Goal: Transaction & Acquisition: Purchase product/service

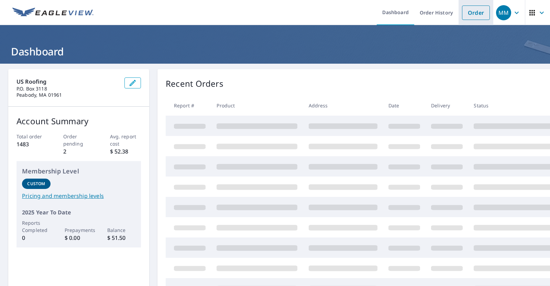
click at [465, 15] on link "Order" at bounding box center [476, 12] width 28 height 14
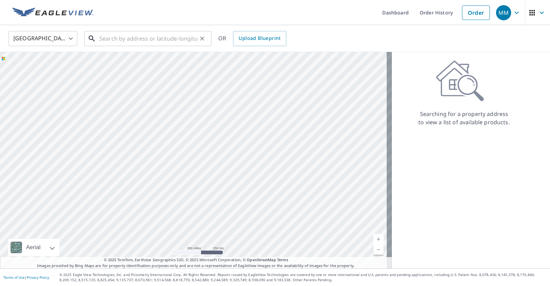
click at [151, 39] on input "text" at bounding box center [148, 38] width 98 height 19
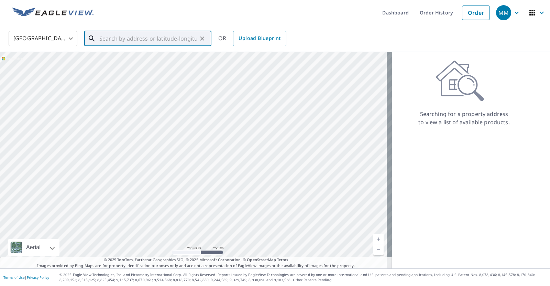
paste input "[STREET_ADDRESS][PERSON_NAME]"
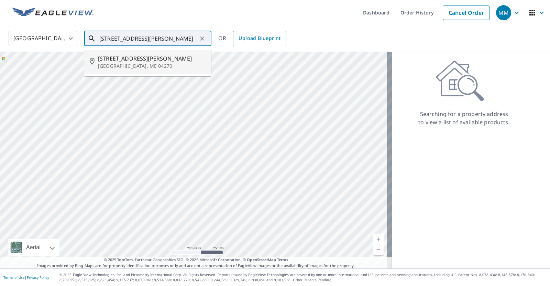
click at [138, 69] on p "[GEOGRAPHIC_DATA], ME 04270" at bounding box center [152, 66] width 108 height 7
type input "[STREET_ADDRESS][PERSON_NAME]"
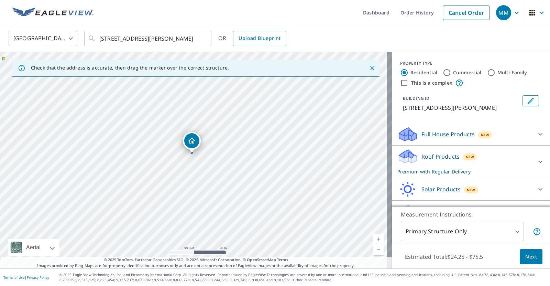
click at [241, 151] on div "[STREET_ADDRESS][PERSON_NAME]" at bounding box center [196, 160] width 392 height 216
click at [194, 146] on icon "Dropped pin, building 1, Residential property, 188 Caldwell Ln Oxford, ME 04270" at bounding box center [193, 146] width 7 height 6
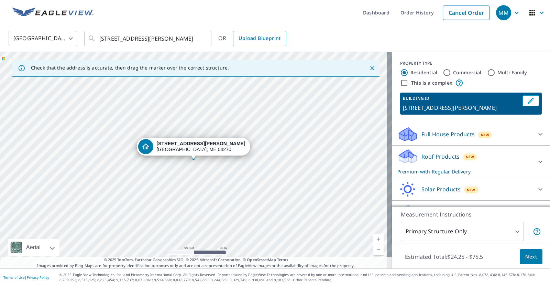
click at [229, 162] on div "[STREET_ADDRESS][PERSON_NAME]" at bounding box center [196, 160] width 392 height 216
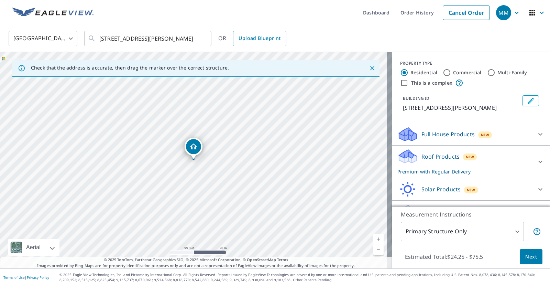
click at [229, 162] on div "[STREET_ADDRESS][PERSON_NAME]" at bounding box center [196, 160] width 392 height 216
click at [191, 169] on div "[STREET_ADDRESS][PERSON_NAME]" at bounding box center [196, 160] width 392 height 216
click at [193, 148] on icon "Dropped pin, building 1, Residential property, 188 Caldwell Ln Oxford, ME 04270" at bounding box center [193, 146] width 7 height 6
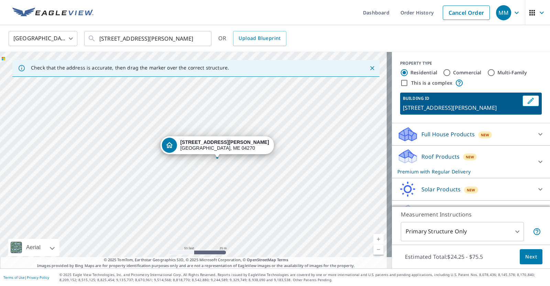
drag, startPoint x: 181, startPoint y: 176, endPoint x: 204, endPoint y: 174, distance: 23.5
click at [204, 175] on div "[STREET_ADDRESS][PERSON_NAME]" at bounding box center [196, 160] width 392 height 216
click at [203, 172] on div "[STREET_ADDRESS][PERSON_NAME]" at bounding box center [196, 160] width 392 height 216
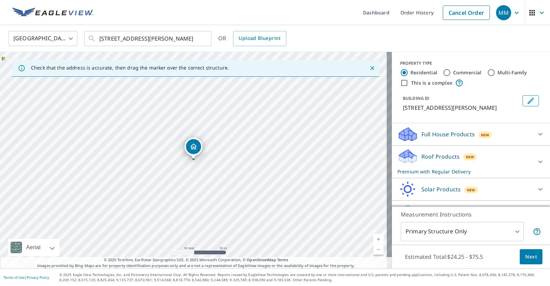
click at [253, 170] on div "[STREET_ADDRESS][PERSON_NAME]" at bounding box center [196, 160] width 392 height 216
click at [248, 171] on div "[STREET_ADDRESS][PERSON_NAME]" at bounding box center [196, 160] width 392 height 216
click at [249, 171] on div "[STREET_ADDRESS][PERSON_NAME]" at bounding box center [196, 160] width 392 height 216
click at [198, 144] on div "Dropped pin, building 1, Residential property, 188 Caldwell Ln Oxford, ME 04270" at bounding box center [193, 146] width 15 height 15
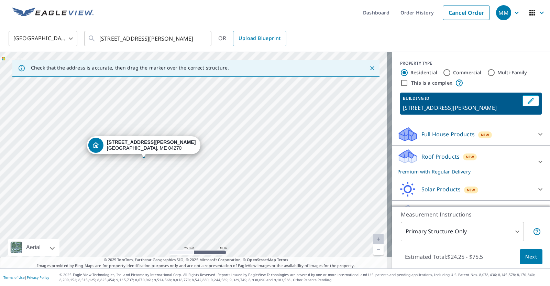
click at [158, 148] on div "[STREET_ADDRESS][PERSON_NAME]" at bounding box center [151, 145] width 89 height 12
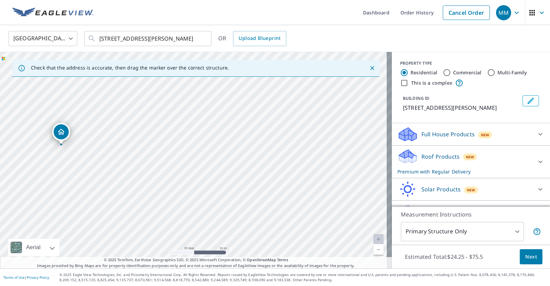
drag, startPoint x: 274, startPoint y: 167, endPoint x: 198, endPoint y: 180, distance: 77.1
click at [198, 180] on div "[STREET_ADDRESS][PERSON_NAME]" at bounding box center [196, 160] width 392 height 216
drag, startPoint x: 138, startPoint y: 186, endPoint x: 146, endPoint y: 194, distance: 10.9
click at [146, 194] on div "[STREET_ADDRESS][PERSON_NAME]" at bounding box center [196, 160] width 392 height 216
drag, startPoint x: 131, startPoint y: 158, endPoint x: 151, endPoint y: 187, distance: 34.8
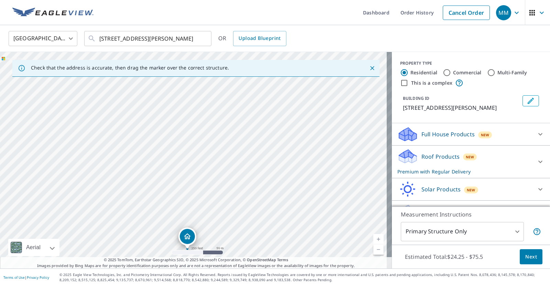
click at [163, 212] on div "[STREET_ADDRESS][PERSON_NAME]" at bounding box center [196, 160] width 392 height 216
drag, startPoint x: 148, startPoint y: 186, endPoint x: 118, endPoint y: 69, distance: 121.1
click at [118, 68] on div "Check that the address is accurate, then drag the marker over the correct struc…" at bounding box center [196, 160] width 392 height 216
click at [175, 184] on div "[STREET_ADDRESS][PERSON_NAME]" at bounding box center [196, 160] width 392 height 216
drag, startPoint x: 205, startPoint y: 205, endPoint x: 177, endPoint y: 75, distance: 133.5
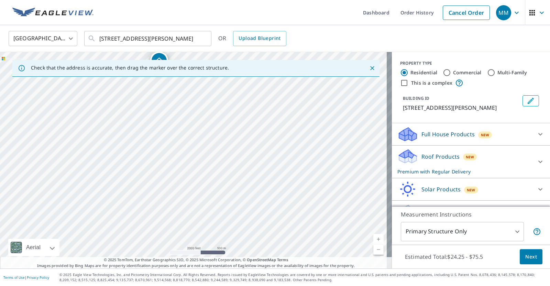
click at [174, 67] on div "Check that the address is accurate, then drag the marker over the correct struc…" at bounding box center [196, 160] width 392 height 216
drag, startPoint x: 234, startPoint y: 177, endPoint x: 232, endPoint y: 174, distance: 3.5
click at [232, 174] on div "[STREET_ADDRESS][PERSON_NAME]" at bounding box center [196, 160] width 392 height 216
drag, startPoint x: 232, startPoint y: 173, endPoint x: 187, endPoint y: 97, distance: 88.2
click at [187, 97] on div "[STREET_ADDRESS][PERSON_NAME]" at bounding box center [196, 160] width 392 height 216
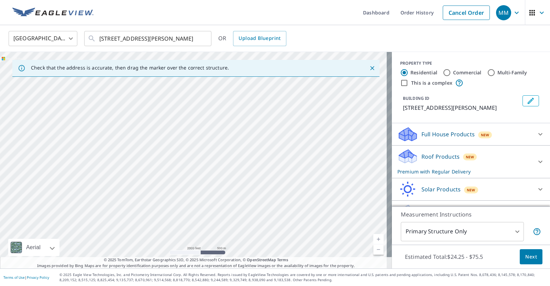
drag, startPoint x: 256, startPoint y: 216, endPoint x: 214, endPoint y: 130, distance: 96.5
click at [214, 130] on div "[STREET_ADDRESS][PERSON_NAME]" at bounding box center [196, 160] width 392 height 216
drag, startPoint x: 196, startPoint y: 140, endPoint x: 215, endPoint y: 125, distance: 24.5
click at [215, 125] on div "[STREET_ADDRESS][PERSON_NAME]" at bounding box center [196, 160] width 392 height 216
drag, startPoint x: 237, startPoint y: 201, endPoint x: 217, endPoint y: 134, distance: 70.8
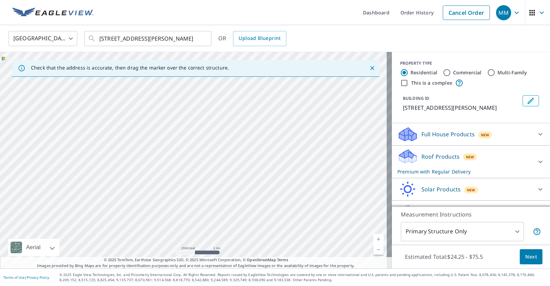
click at [217, 134] on div "[STREET_ADDRESS][PERSON_NAME]" at bounding box center [196, 160] width 392 height 216
drag, startPoint x: 215, startPoint y: 132, endPoint x: 236, endPoint y: 189, distance: 61.2
click at [239, 189] on div "[STREET_ADDRESS][PERSON_NAME]" at bounding box center [196, 160] width 392 height 216
click at [174, 156] on div "[STREET_ADDRESS][PERSON_NAME]" at bounding box center [196, 160] width 392 height 216
drag, startPoint x: 85, startPoint y: 162, endPoint x: 196, endPoint y: 163, distance: 111.3
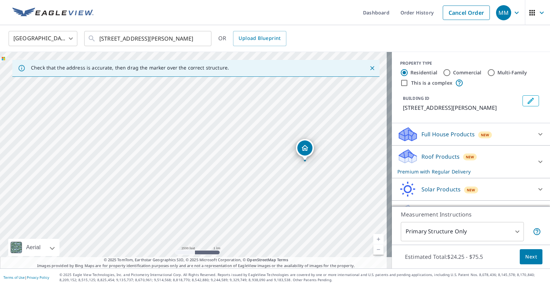
click at [196, 163] on div "[STREET_ADDRESS][PERSON_NAME]" at bounding box center [196, 160] width 392 height 216
